Goal: Task Accomplishment & Management: Manage account settings

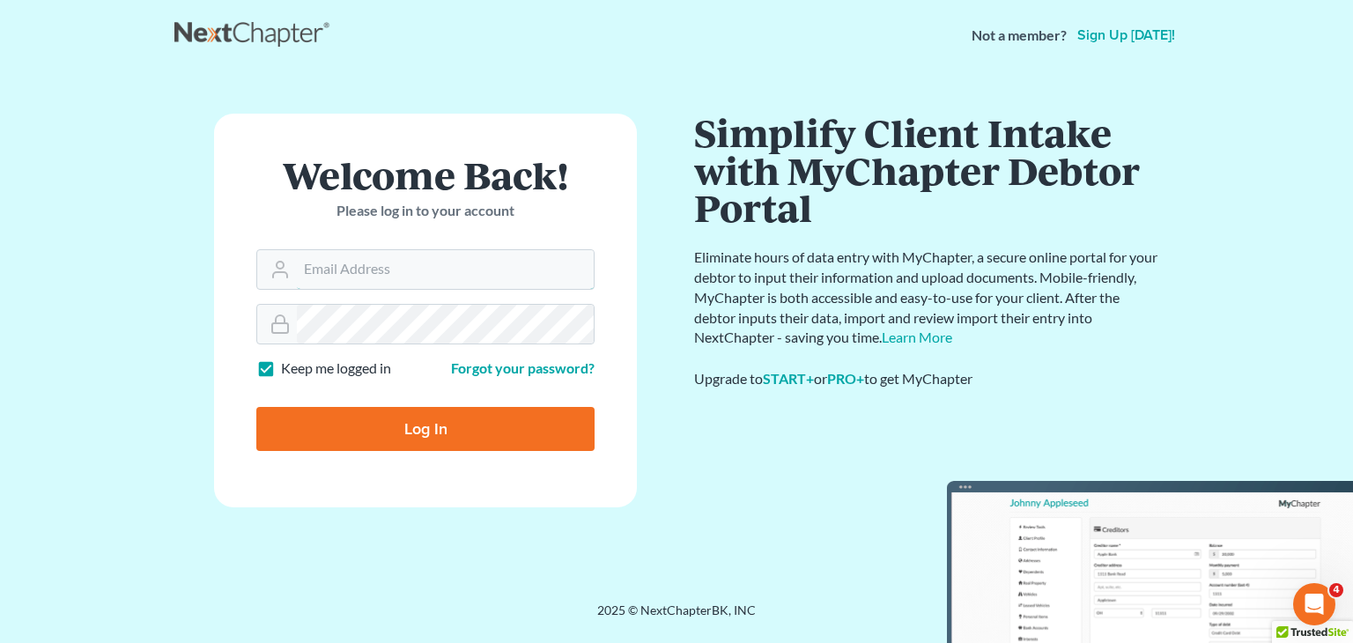
type input "[PERSON_NAME][EMAIL_ADDRESS][DOMAIN_NAME]"
click at [450, 430] on input "Log In" at bounding box center [425, 429] width 338 height 44
type input "Thinking..."
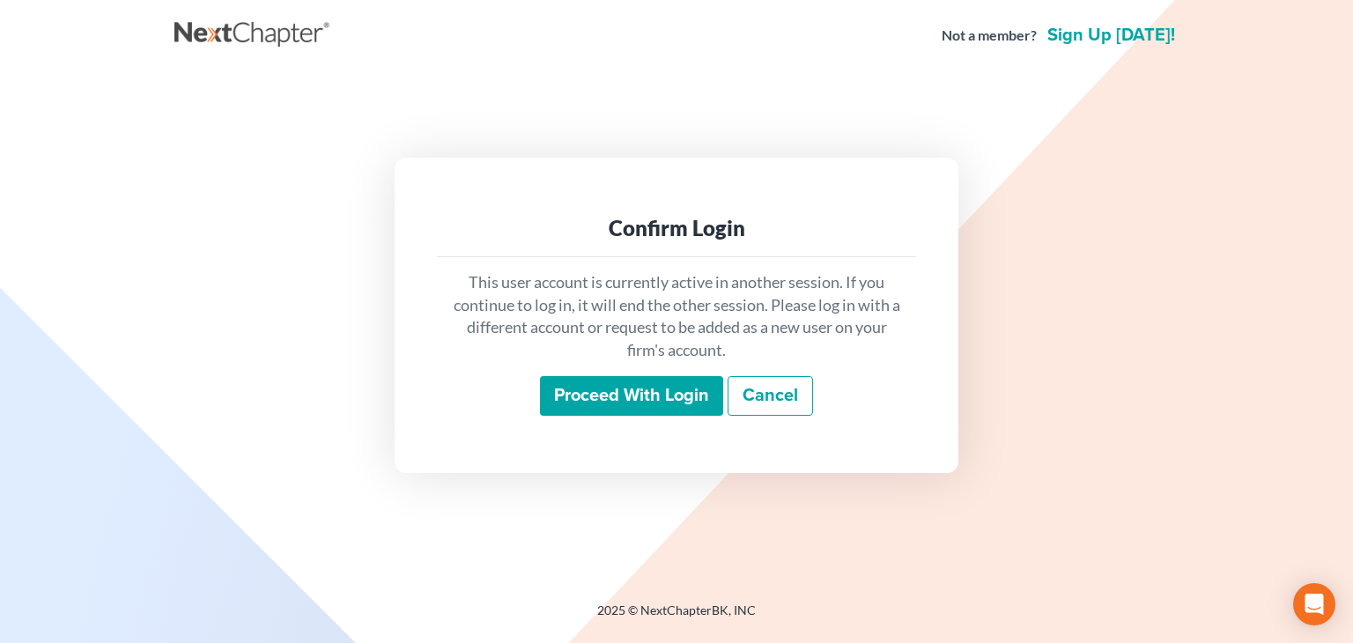
click at [592, 412] on input "Proceed with login" at bounding box center [631, 396] width 183 height 41
